Goal: Check status: Check status

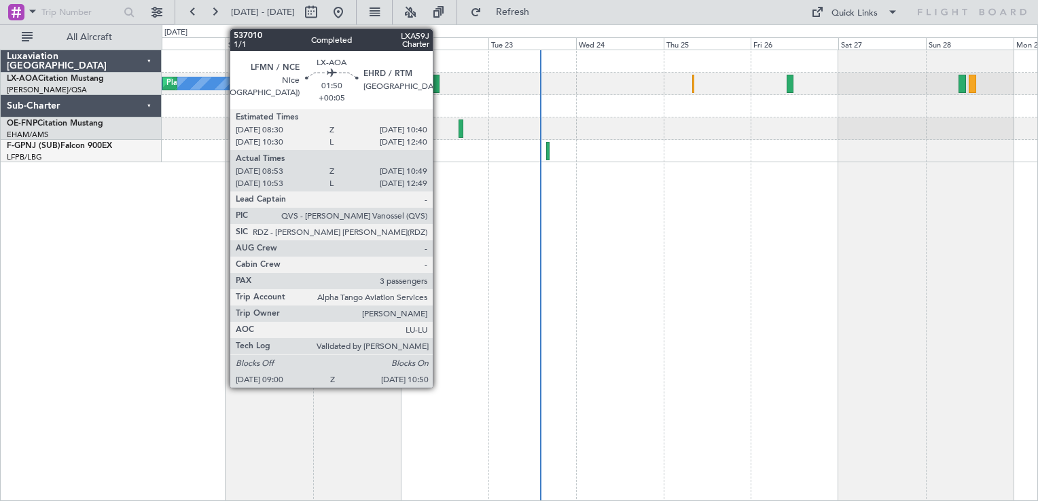
click at [439, 82] on div at bounding box center [436, 84] width 7 height 18
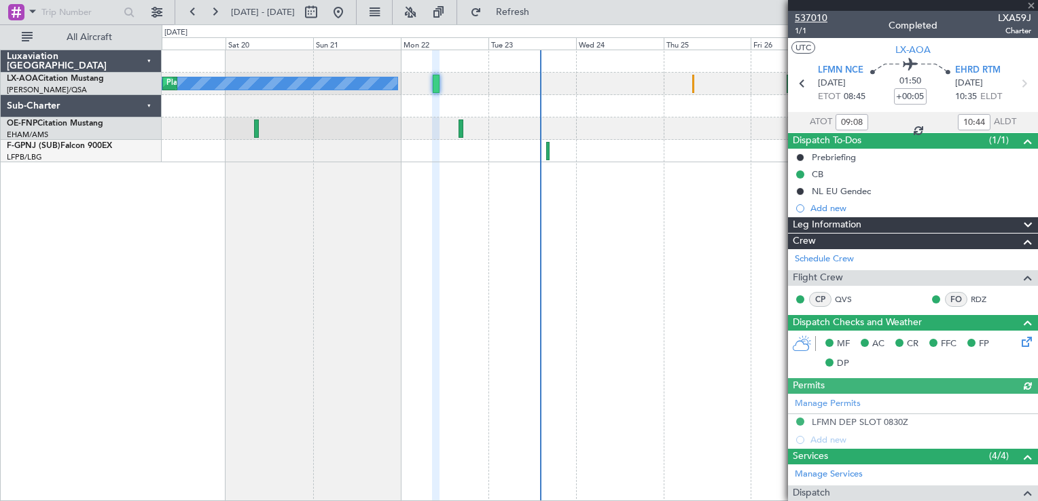
click at [821, 16] on span "537010" at bounding box center [811, 18] width 33 height 14
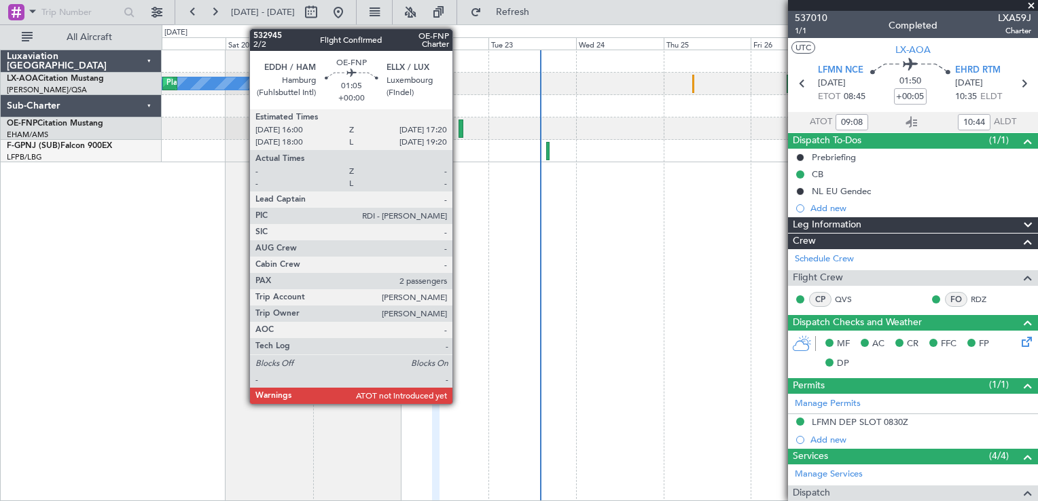
click at [459, 127] on div at bounding box center [461, 129] width 5 height 18
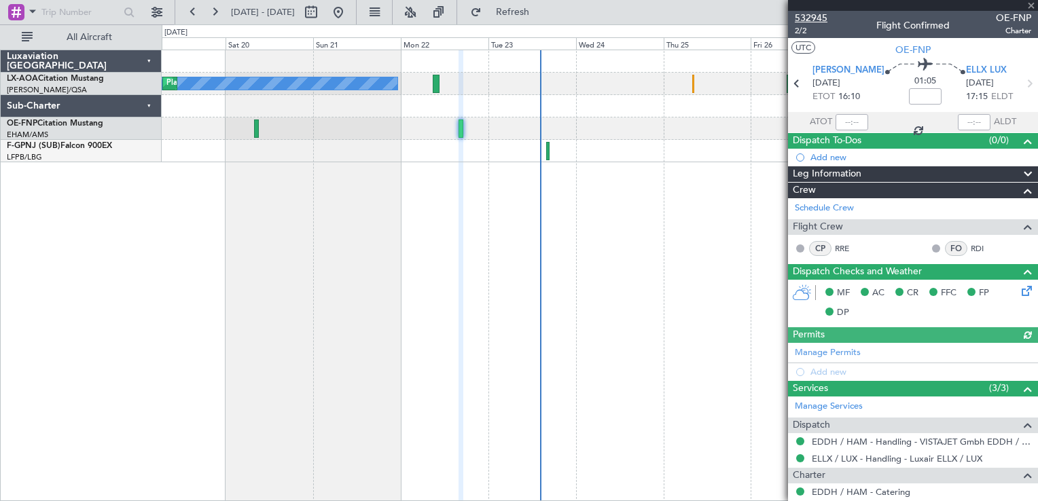
click at [817, 12] on span "532945" at bounding box center [811, 18] width 33 height 14
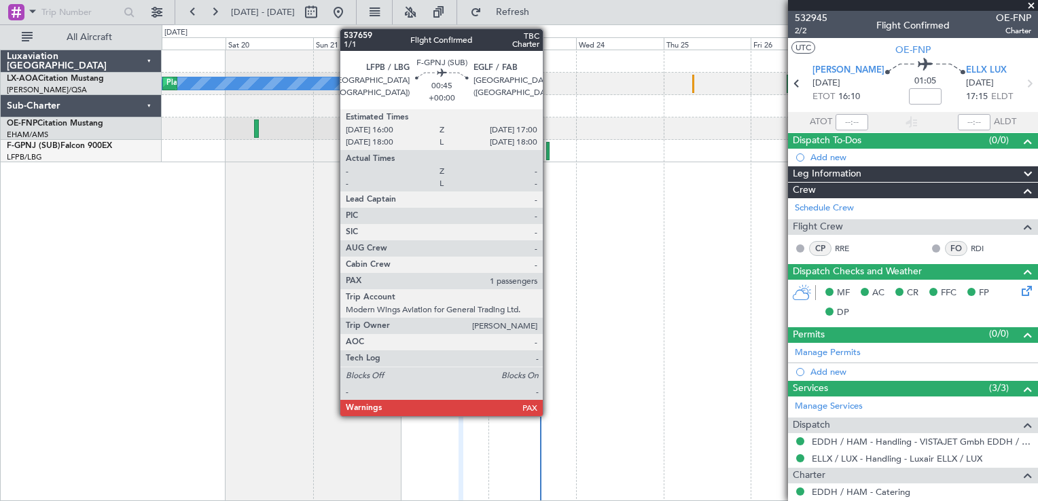
click at [549, 143] on div at bounding box center [548, 151] width 4 height 18
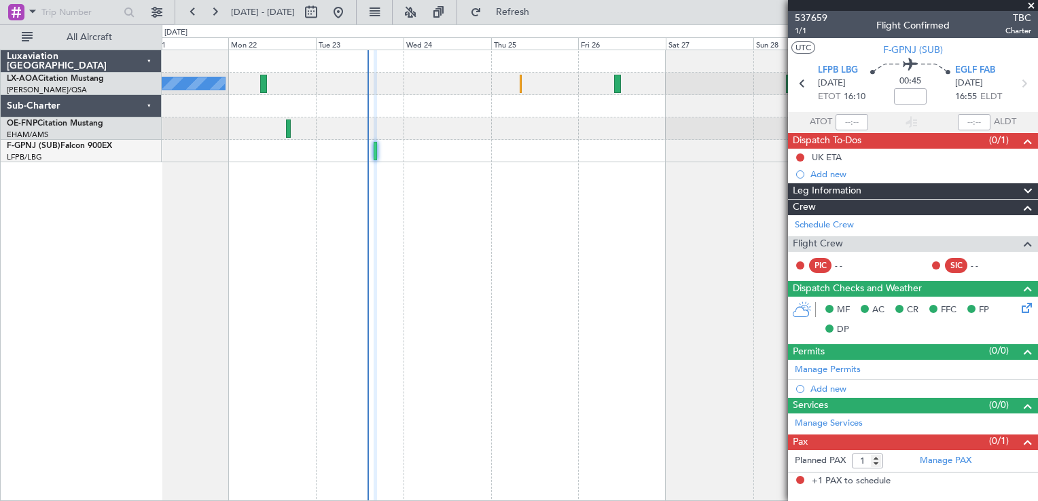
click at [288, 228] on div "No Crew Nice ([GEOGRAPHIC_DATA]) [GEOGRAPHIC_DATA] ([GEOGRAPHIC_DATA])" at bounding box center [600, 276] width 876 height 452
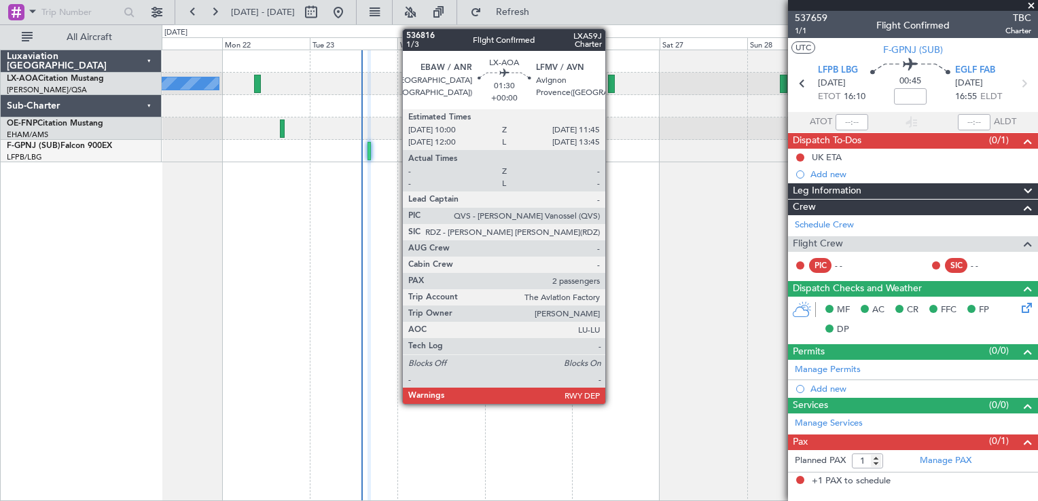
click at [611, 83] on div at bounding box center [611, 84] width 7 height 18
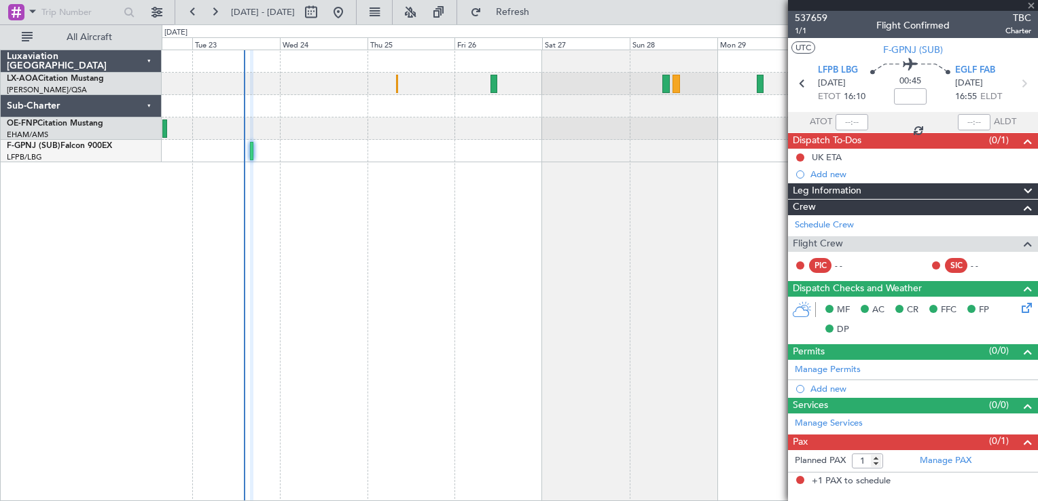
click at [549, 117] on div "No Crew Antwerp ([GEOGRAPHIC_DATA]) No [GEOGRAPHIC_DATA] ([GEOGRAPHIC_DATA])" at bounding box center [600, 106] width 876 height 112
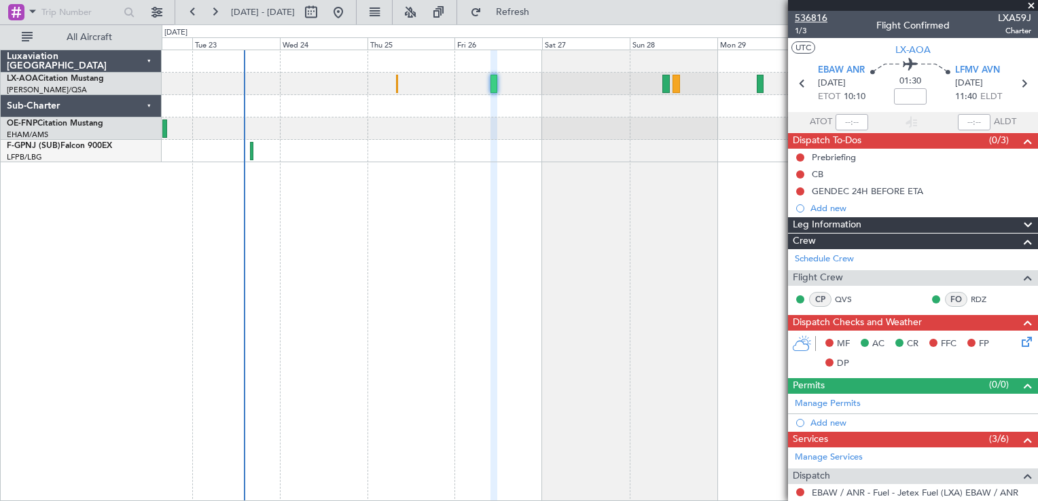
click at [816, 14] on span "536816" at bounding box center [811, 18] width 33 height 14
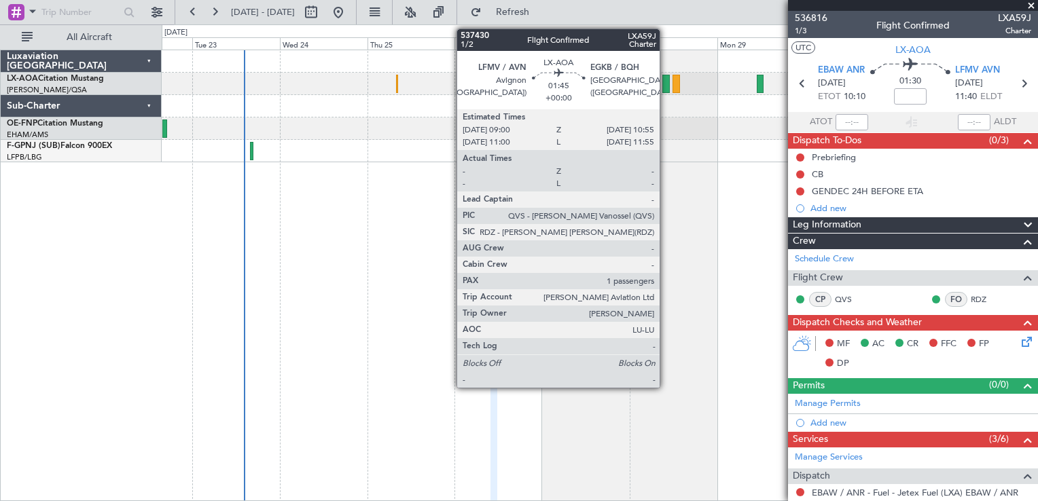
click at [666, 91] on div at bounding box center [665, 84] width 7 height 18
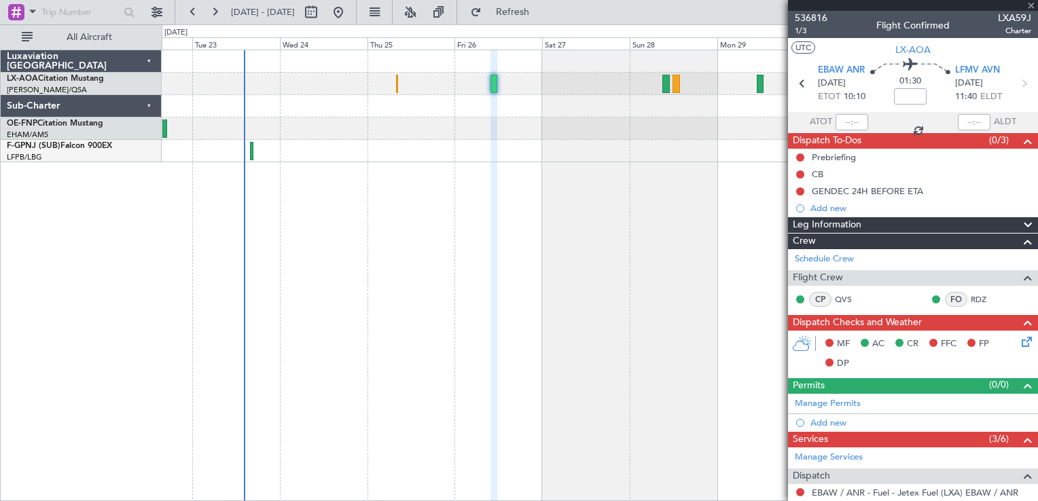
type input "1"
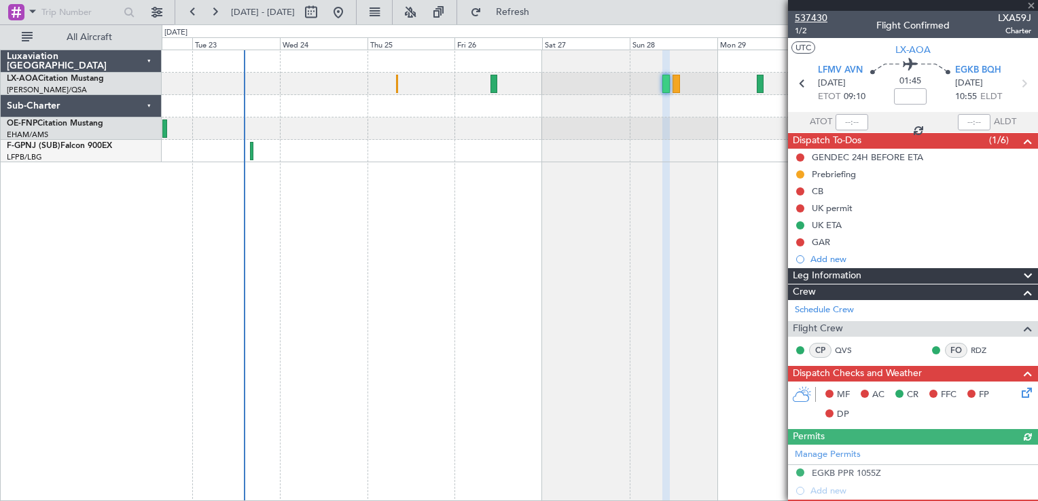
click at [825, 12] on span "537430" at bounding box center [811, 18] width 33 height 14
